Goal: Task Accomplishment & Management: Manage account settings

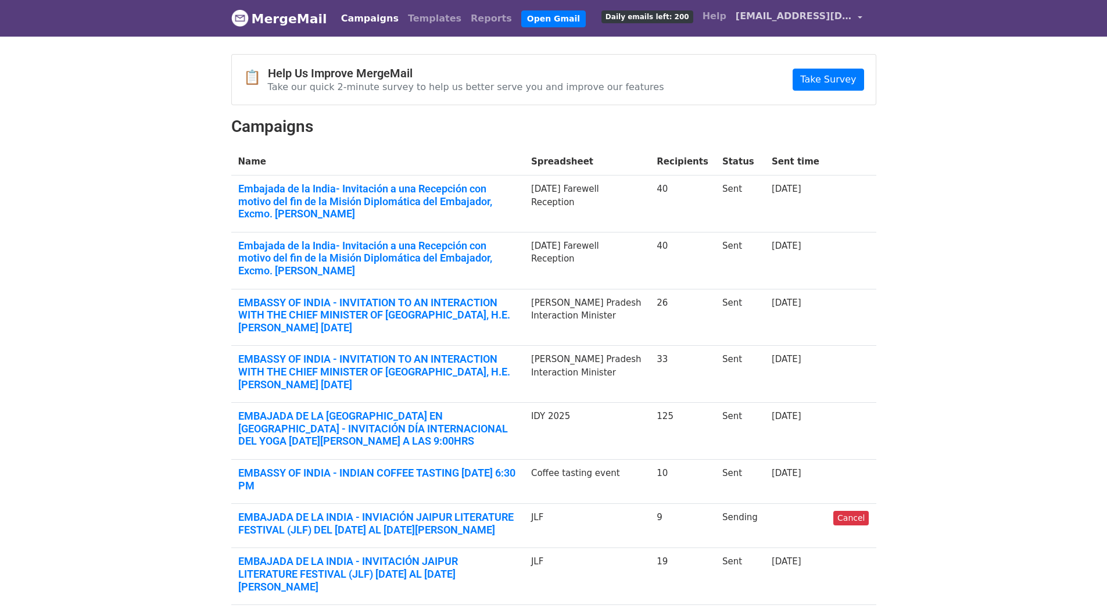
click at [773, 19] on span "[EMAIL_ADDRESS][DOMAIN_NAME]" at bounding box center [794, 16] width 116 height 14
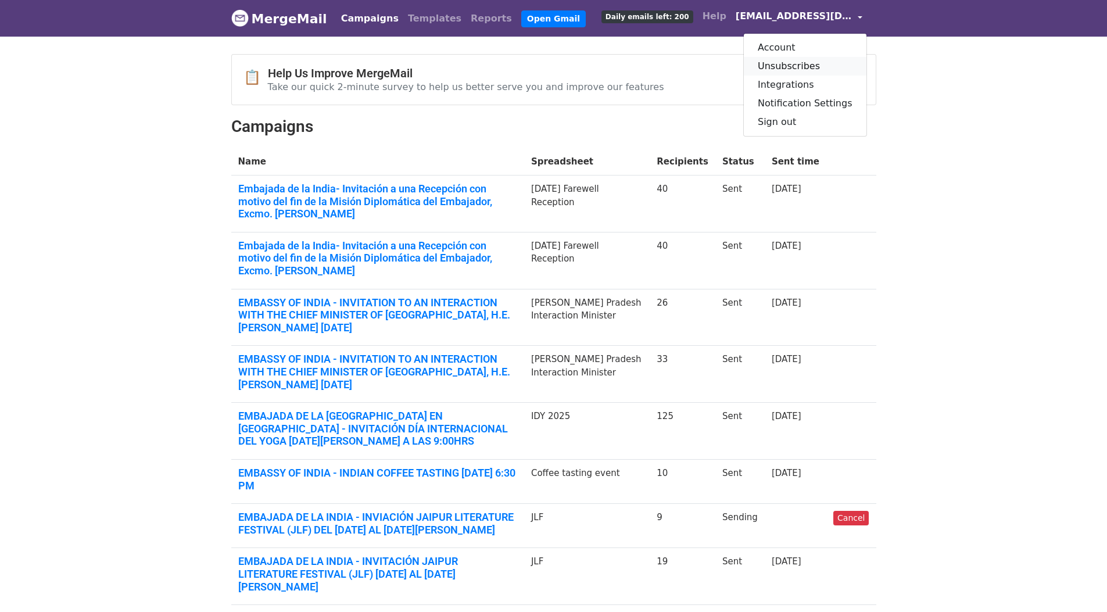
click at [795, 66] on link "Unsubscribes" at bounding box center [805, 66] width 123 height 19
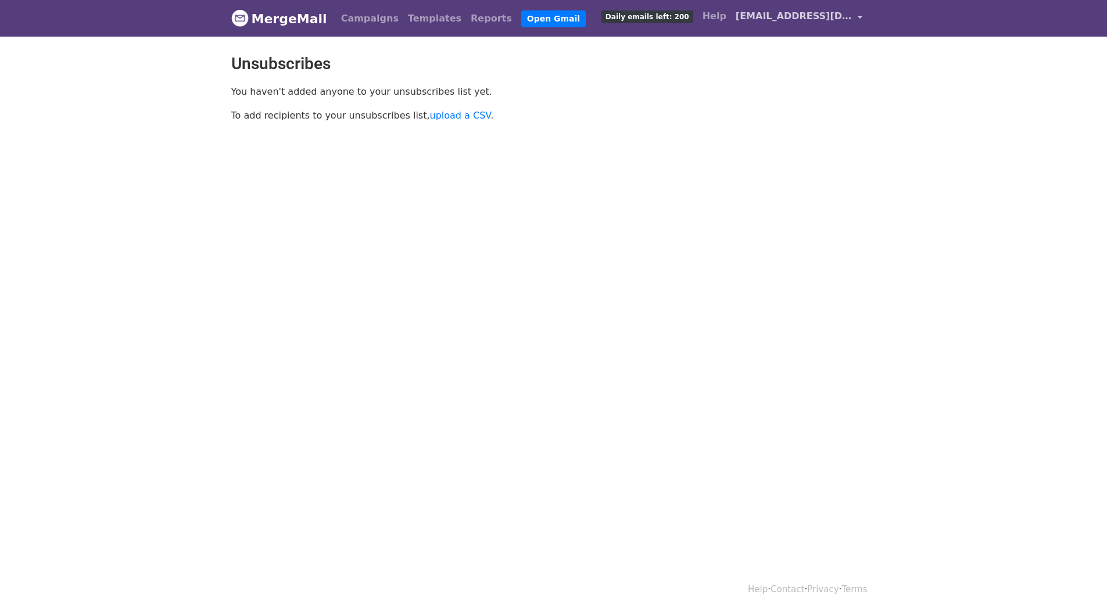
click at [804, 15] on span "[EMAIL_ADDRESS][DOMAIN_NAME]" at bounding box center [794, 16] width 116 height 14
click at [797, 49] on link "Account" at bounding box center [805, 47] width 123 height 19
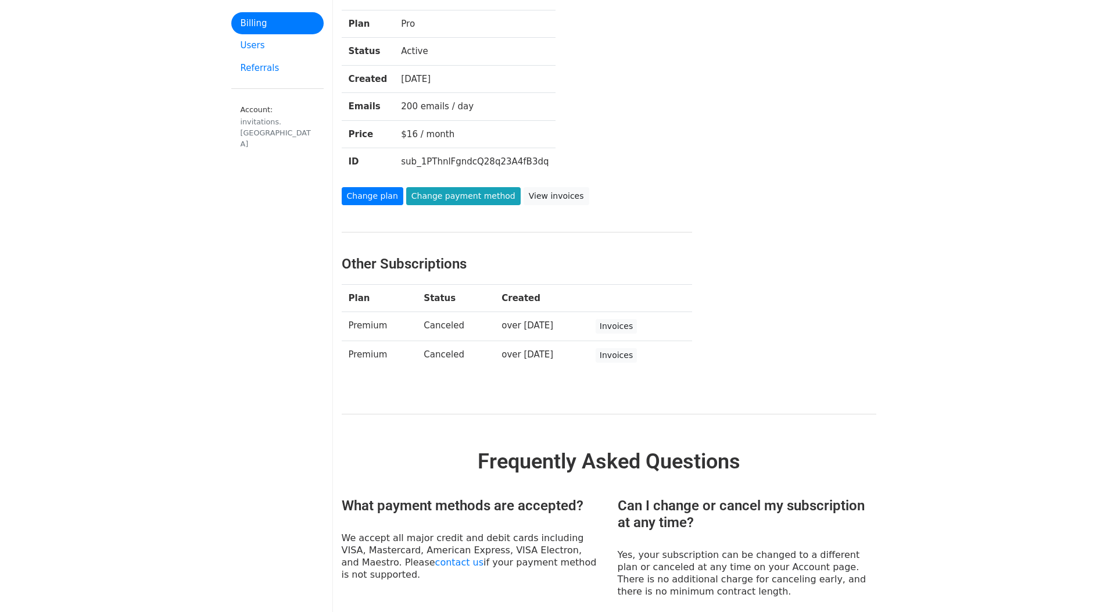
scroll to position [140, 0]
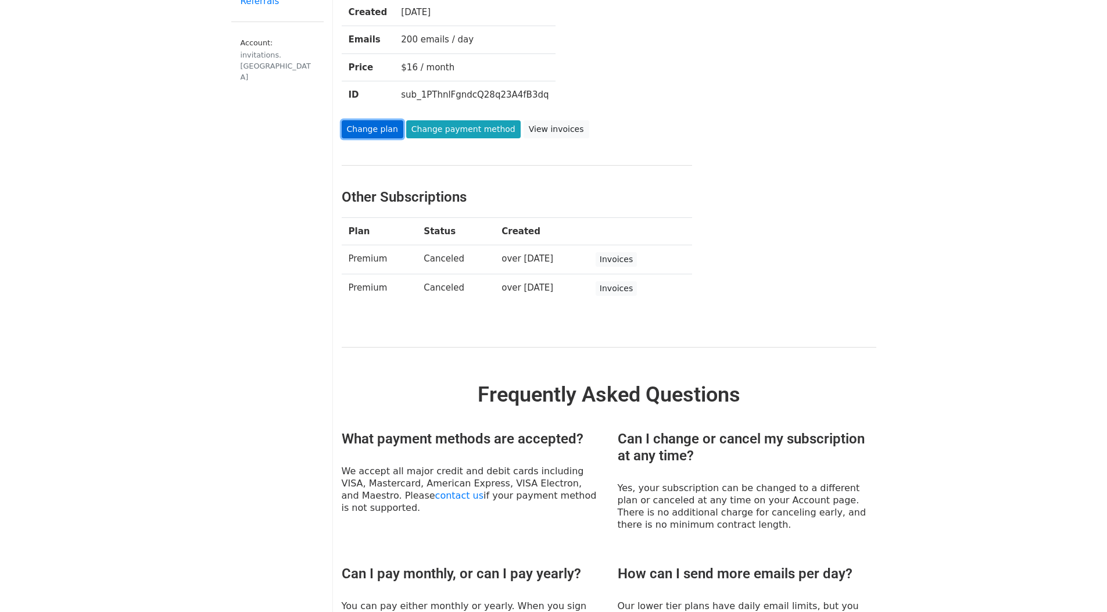
click at [372, 127] on link "Change plan" at bounding box center [373, 129] width 62 height 18
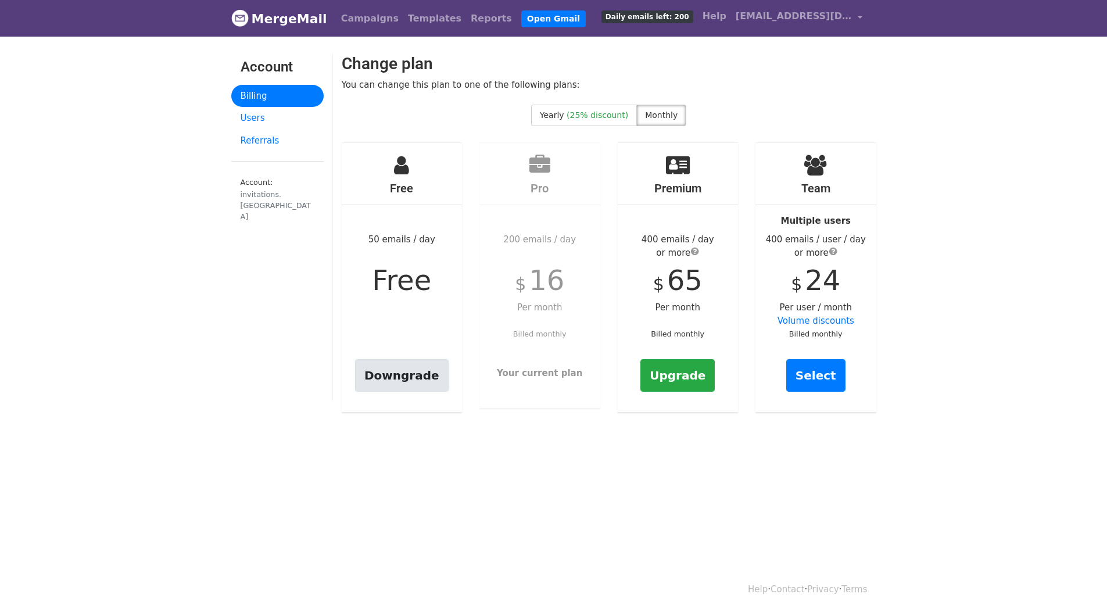
click at [398, 373] on link "Downgrade" at bounding box center [402, 375] width 94 height 33
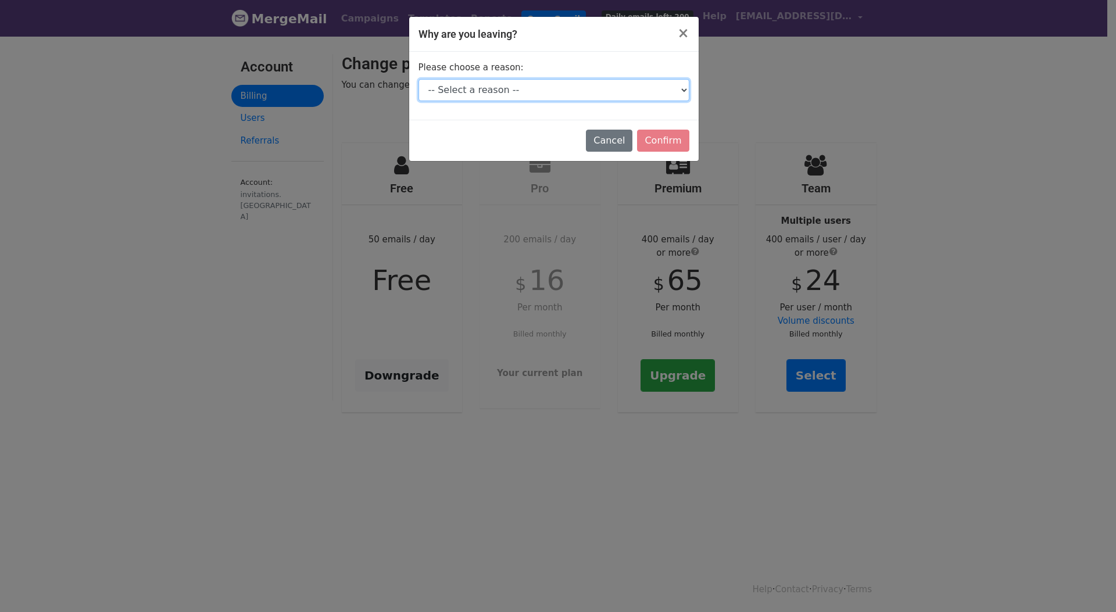
select select "Other"
click at [419, 79] on select "-- Select a reason -- I don't send enough emails It's too expensive I had a tec…" at bounding box center [554, 90] width 271 height 22
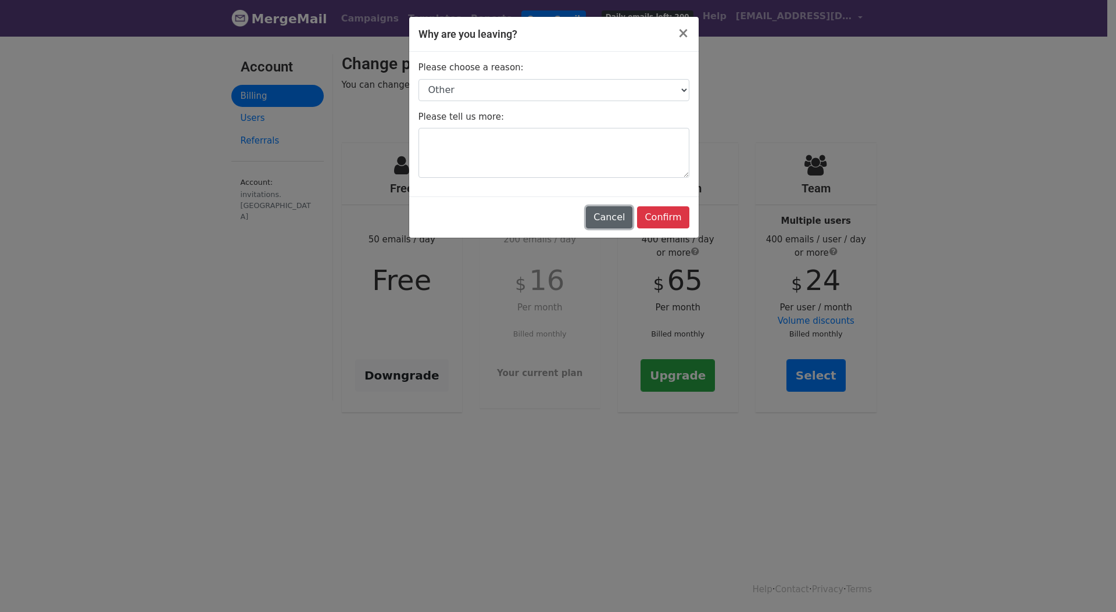
click at [607, 214] on button "Cancel" at bounding box center [609, 217] width 47 height 22
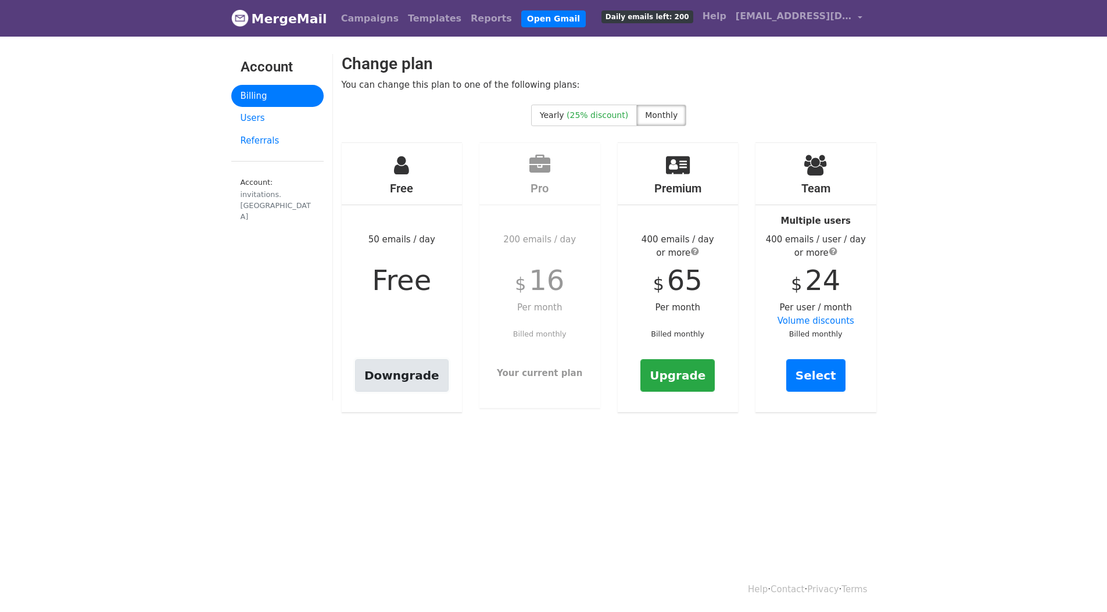
click at [404, 369] on link "Downgrade" at bounding box center [402, 375] width 94 height 33
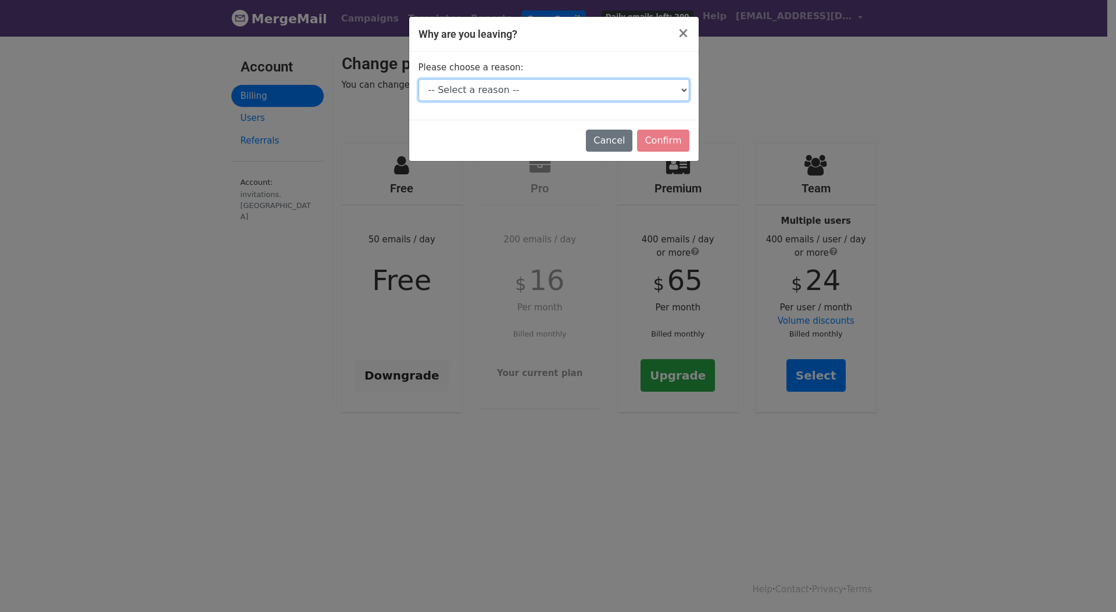
select select "I'm just taking a break"
click at [419, 79] on select "-- Select a reason -- I don't send enough emails It's too expensive I had a tec…" at bounding box center [554, 90] width 271 height 22
click at [669, 139] on input "Confirm" at bounding box center [663, 141] width 52 height 22
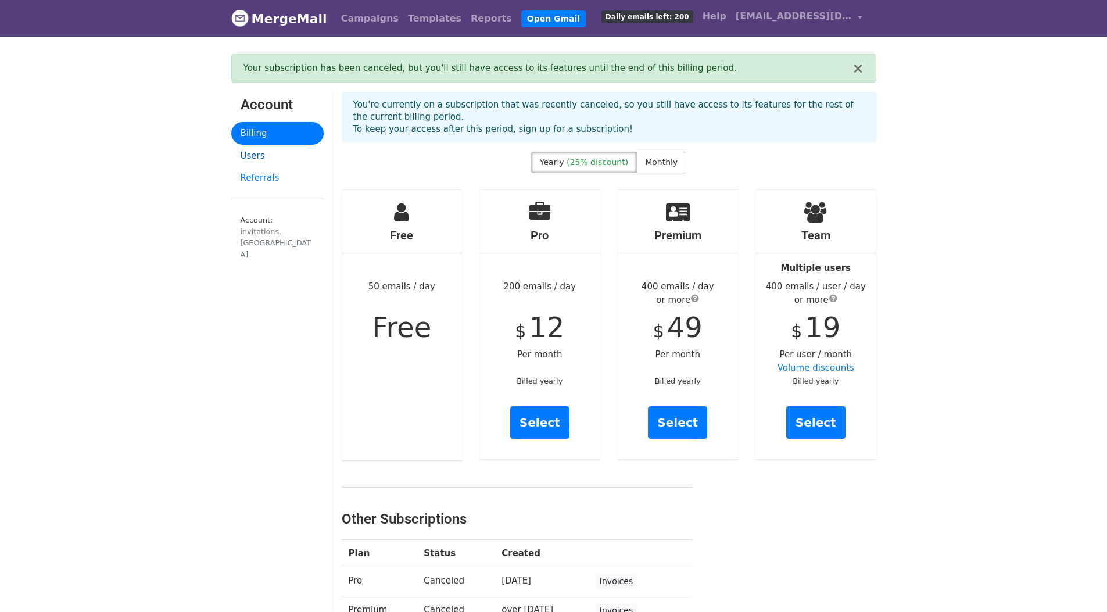
click at [267, 156] on link "Users" at bounding box center [277, 156] width 92 height 23
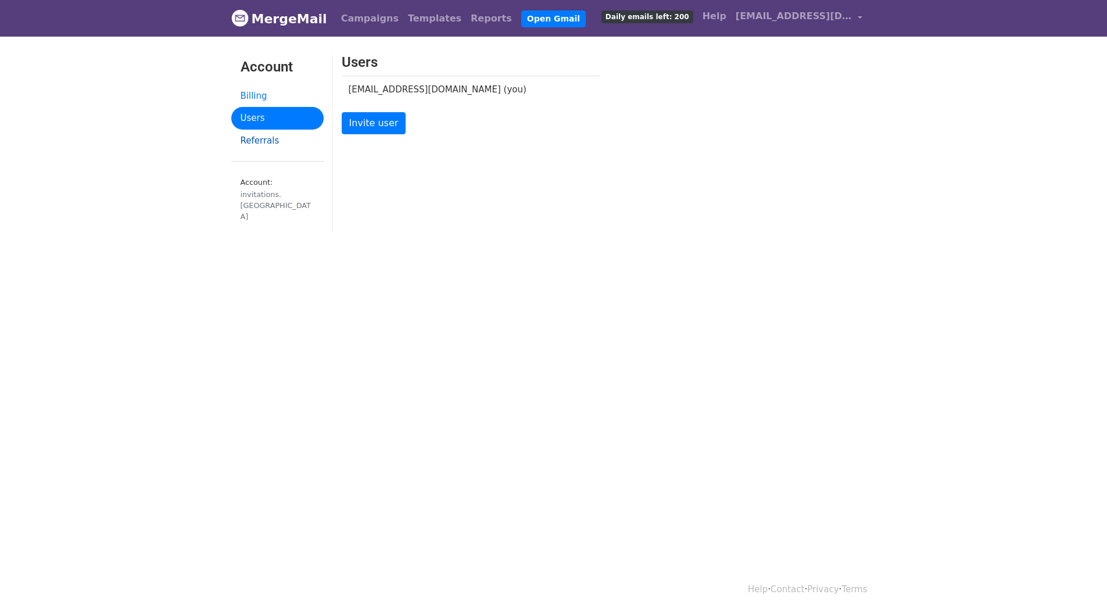
click at [266, 145] on link "Referrals" at bounding box center [277, 141] width 92 height 23
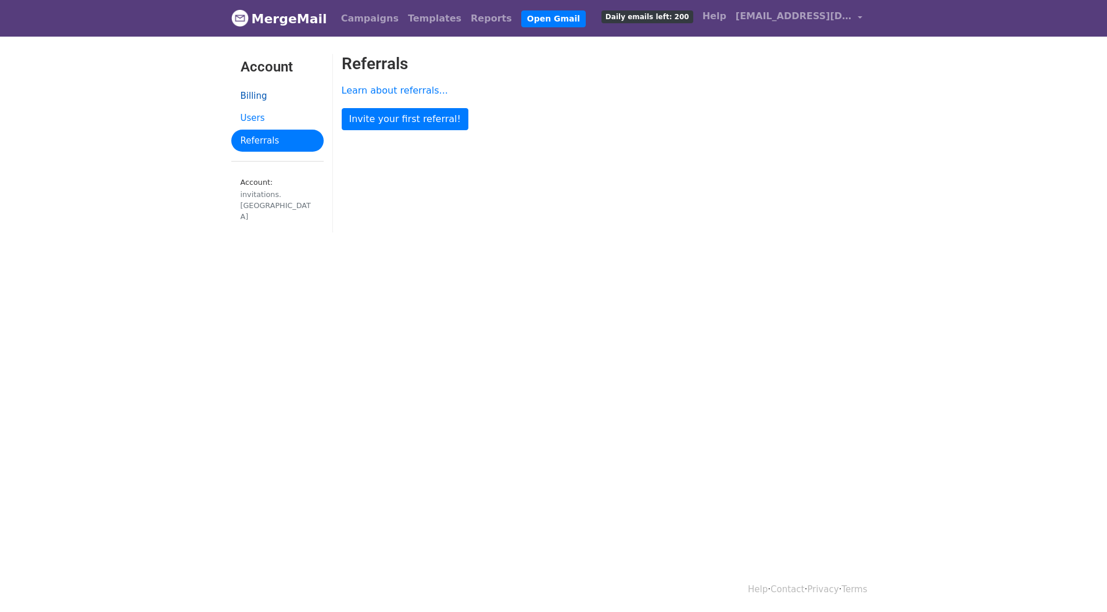
click at [255, 96] on link "Billing" at bounding box center [277, 96] width 92 height 23
